Goal: Information Seeking & Learning: Learn about a topic

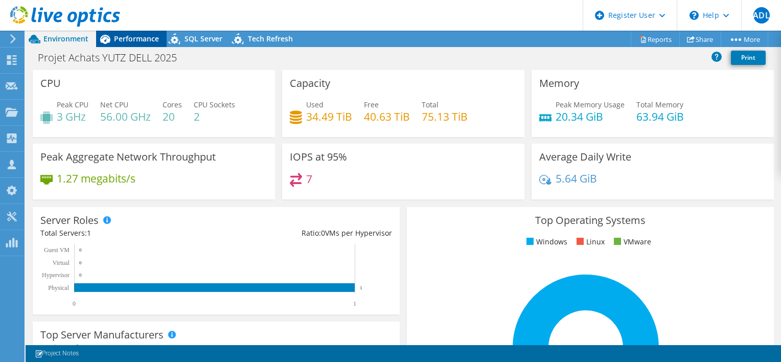
click at [114, 41] on span "Performance" at bounding box center [136, 39] width 45 height 10
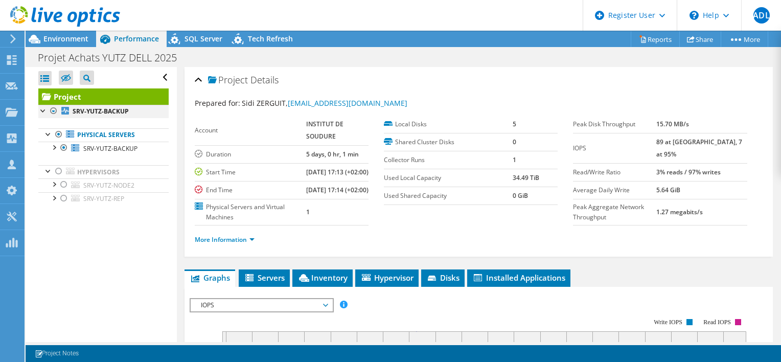
click at [57, 107] on div at bounding box center [54, 111] width 10 height 12
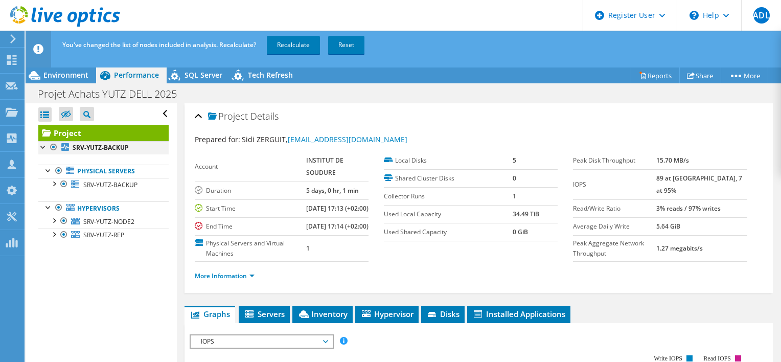
click at [53, 146] on div at bounding box center [54, 147] width 10 height 12
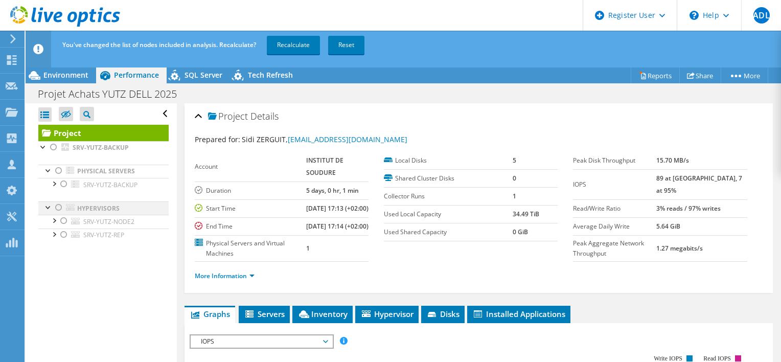
click at [57, 208] on div at bounding box center [59, 207] width 10 height 12
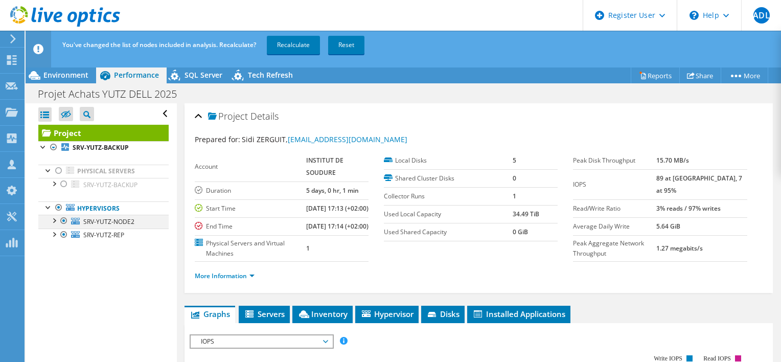
click at [61, 224] on div at bounding box center [64, 221] width 10 height 12
click at [62, 229] on div at bounding box center [64, 235] width 10 height 12
click at [64, 217] on div at bounding box center [64, 221] width 10 height 12
click at [304, 43] on link "Recalculate" at bounding box center [293, 45] width 53 height 18
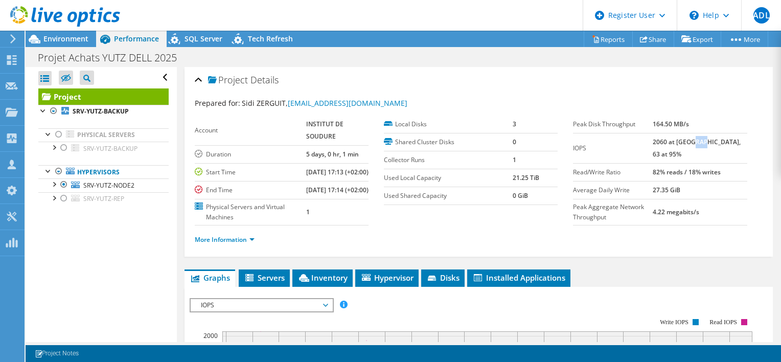
drag, startPoint x: 712, startPoint y: 143, endPoint x: 720, endPoint y: 141, distance: 7.8
click at [720, 141] on b "2060 at [GEOGRAPHIC_DATA], 63 at 95%" at bounding box center [697, 148] width 88 height 21
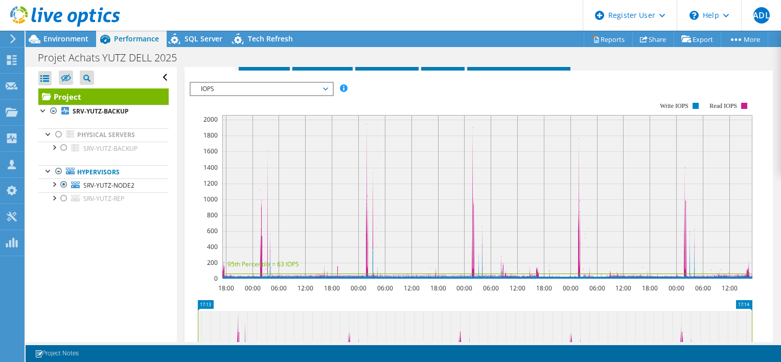
scroll to position [228, 0]
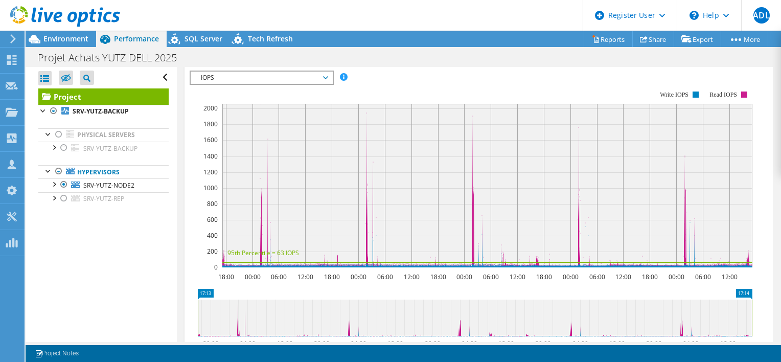
click at [273, 336] on icon at bounding box center [475, 318] width 554 height 37
